Goal: Transaction & Acquisition: Book appointment/travel/reservation

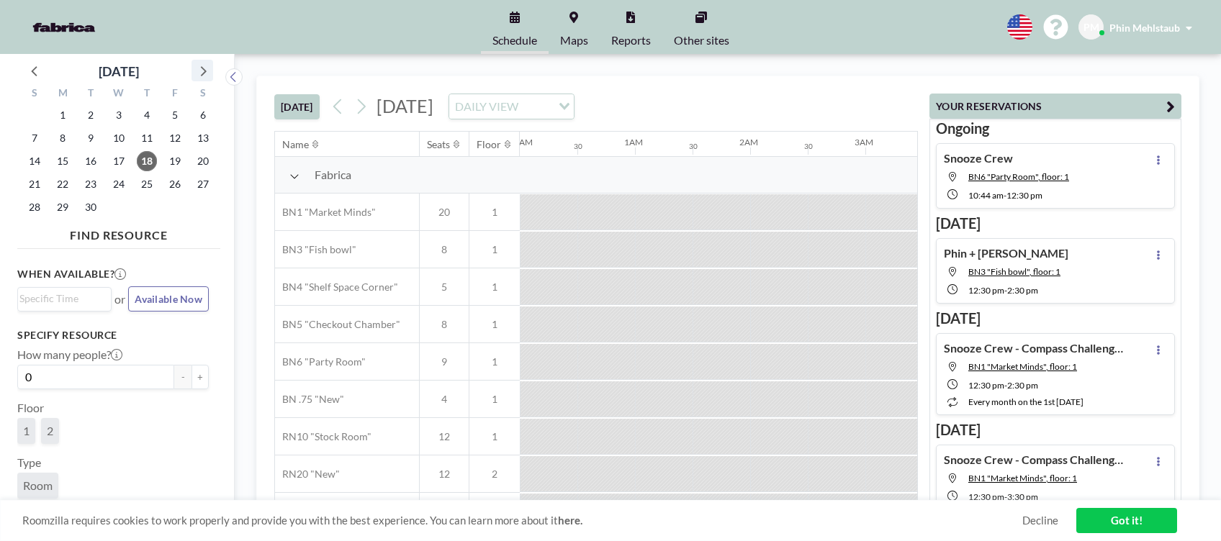
scroll to position [0, 1325]
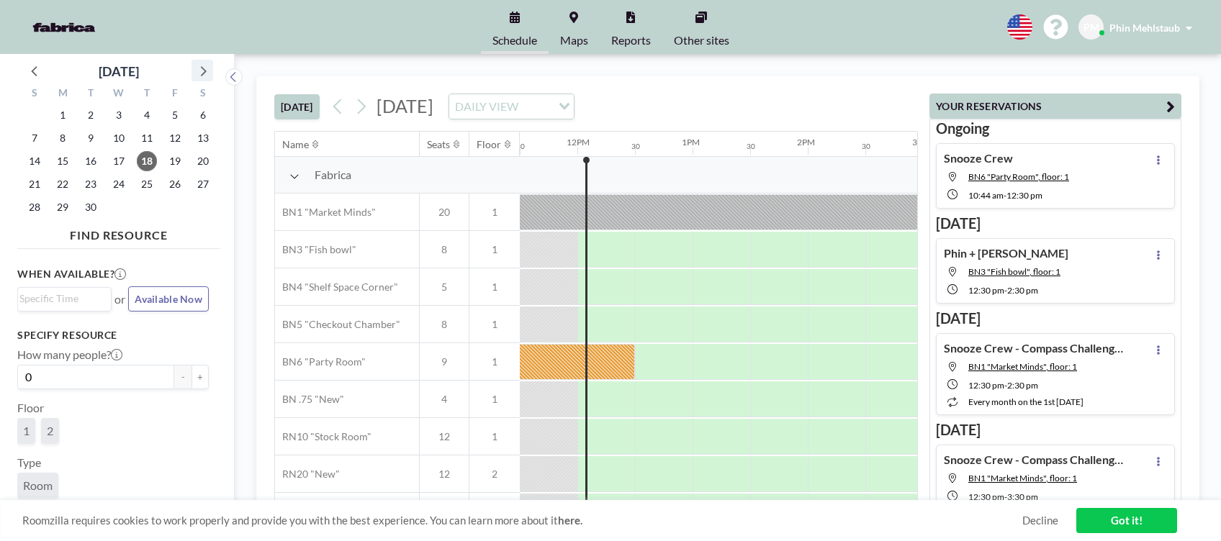
click at [204, 67] on icon at bounding box center [202, 70] width 19 height 19
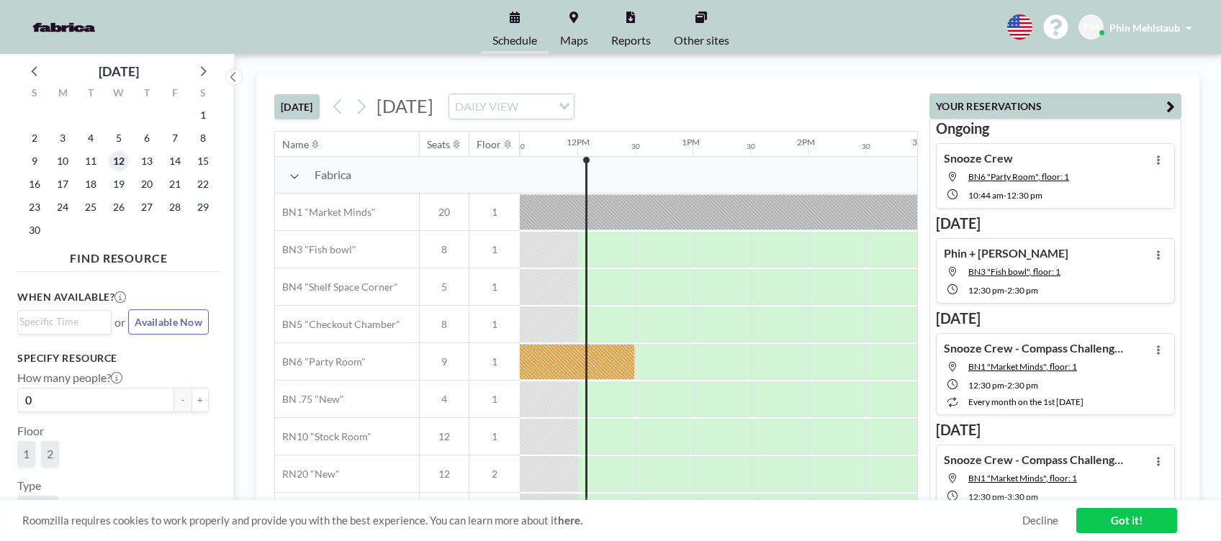
click at [115, 161] on span "12" at bounding box center [119, 161] width 20 height 20
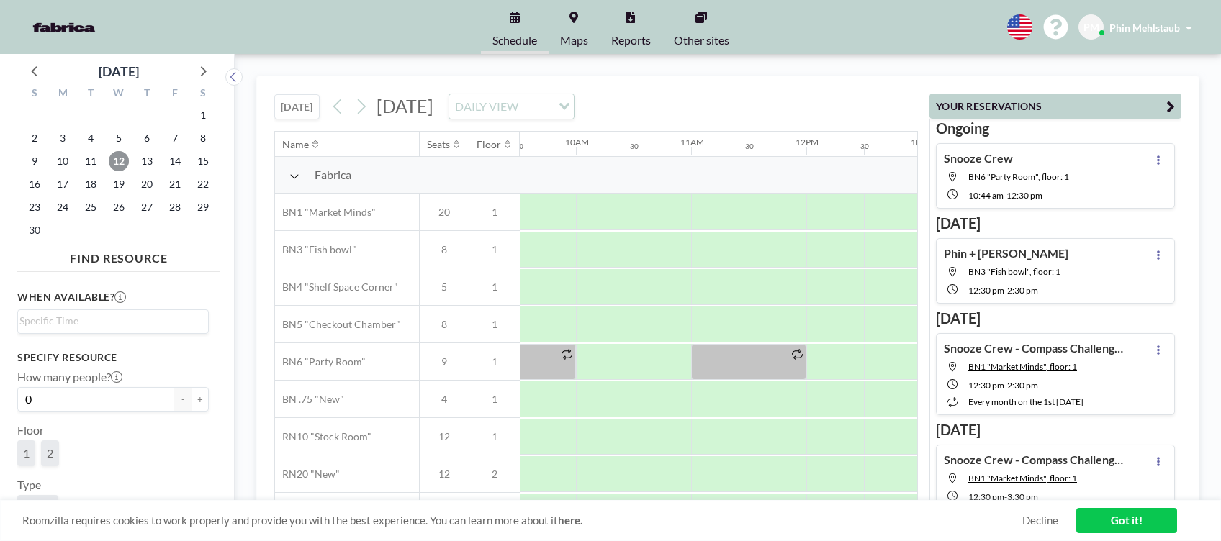
scroll to position [0, 1129]
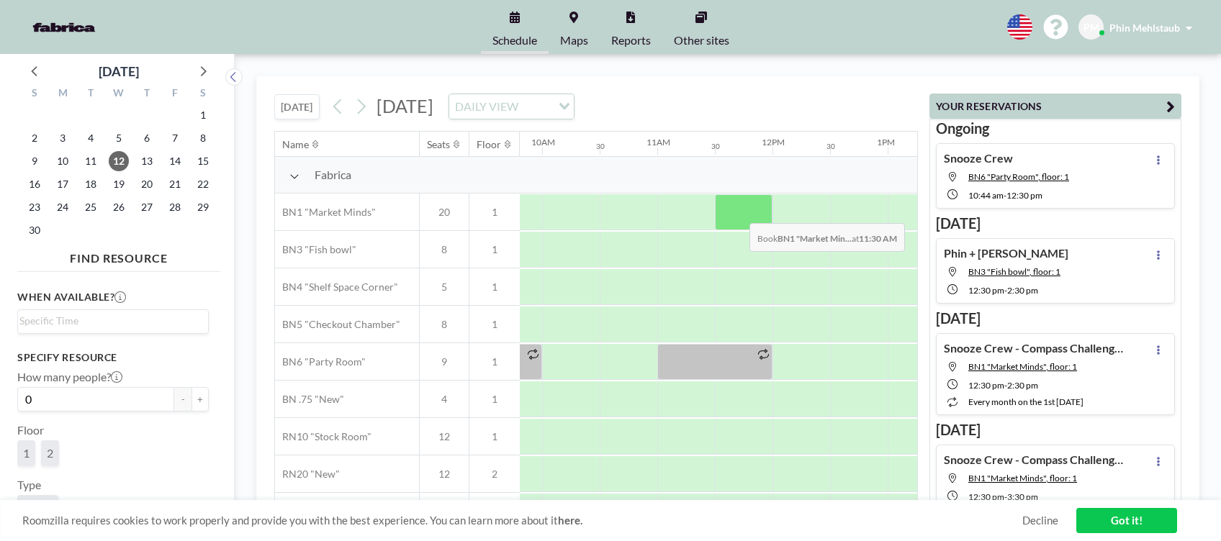
click at [738, 212] on div at bounding box center [744, 212] width 58 height 36
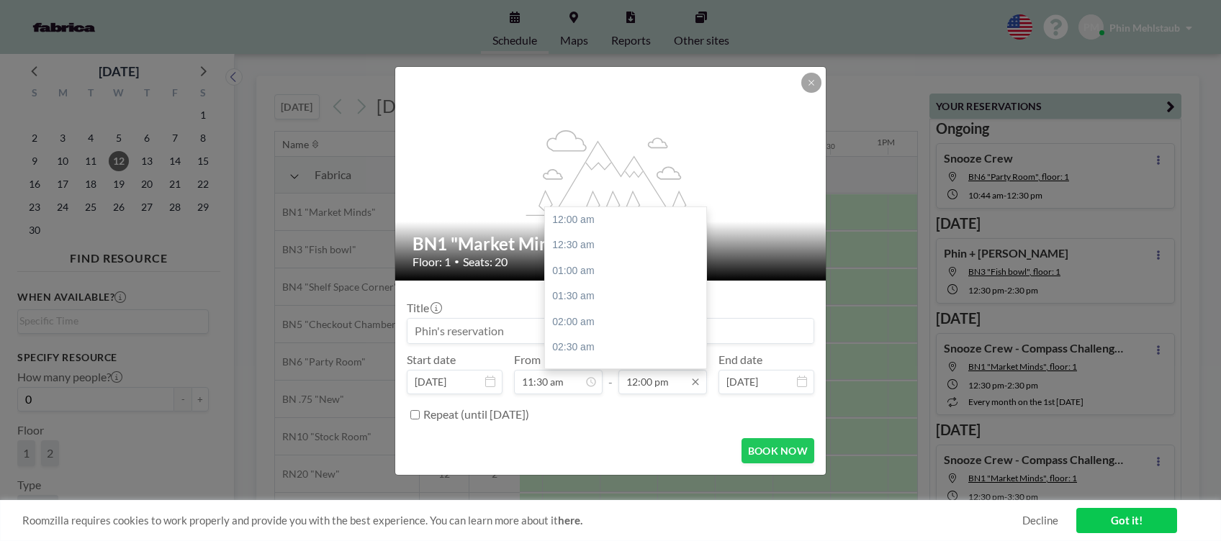
scroll to position [615, 0]
click at [606, 251] on div "12:30 pm" at bounding box center [630, 246] width 171 height 26
click at [626, 265] on div "01:30 pm" at bounding box center [630, 272] width 171 height 26
type input "01:30 pm"
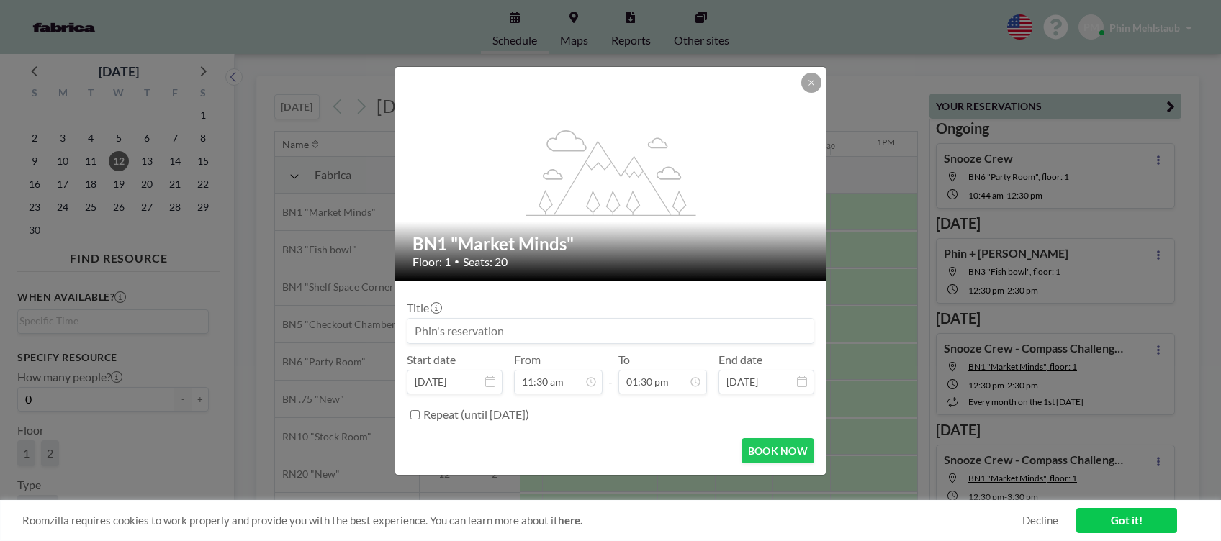
click at [561, 330] on input at bounding box center [610, 331] width 406 height 24
type input "Snooze - PKJC Connect"
click at [768, 454] on button "BOOK NOW" at bounding box center [777, 450] width 73 height 25
